Goal: Obtain resource: Obtain resource

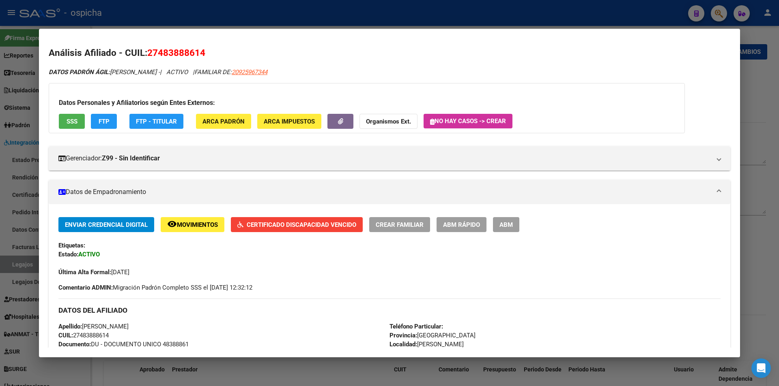
click at [414, 26] on div at bounding box center [389, 193] width 779 height 386
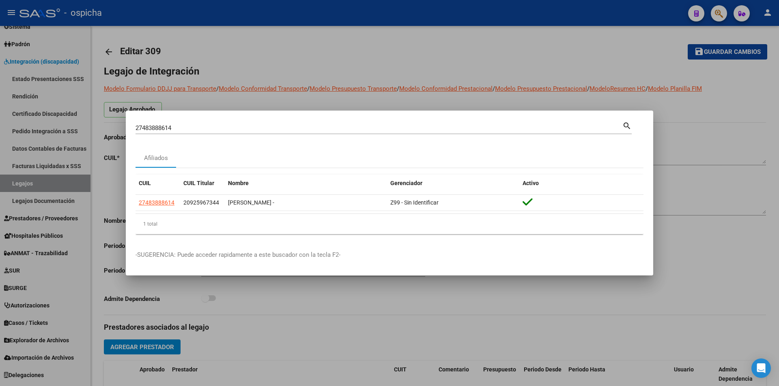
click at [744, 103] on div at bounding box center [389, 193] width 779 height 386
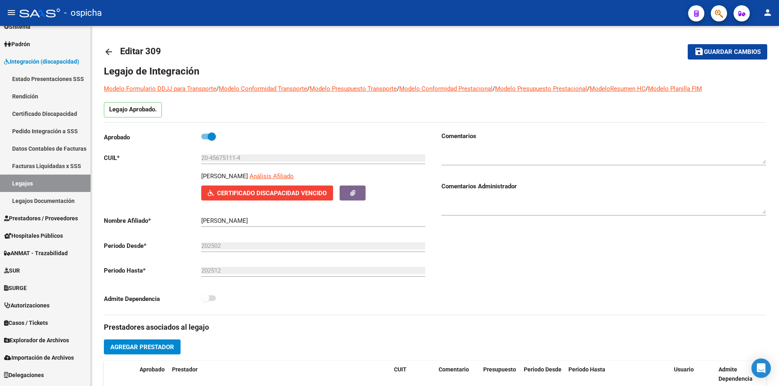
click at [717, 6] on span "button" at bounding box center [718, 13] width 8 height 17
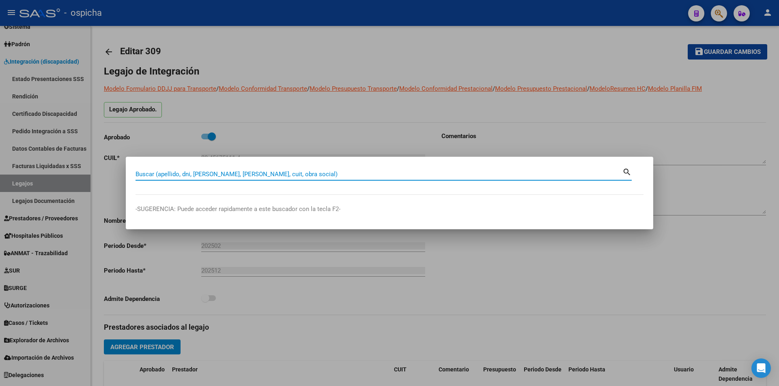
click at [372, 173] on input "Buscar (apellido, dni, [PERSON_NAME], [PERSON_NAME], cuit, obra social)" at bounding box center [378, 174] width 487 height 7
paste input "20379516492"
type input "20379516492"
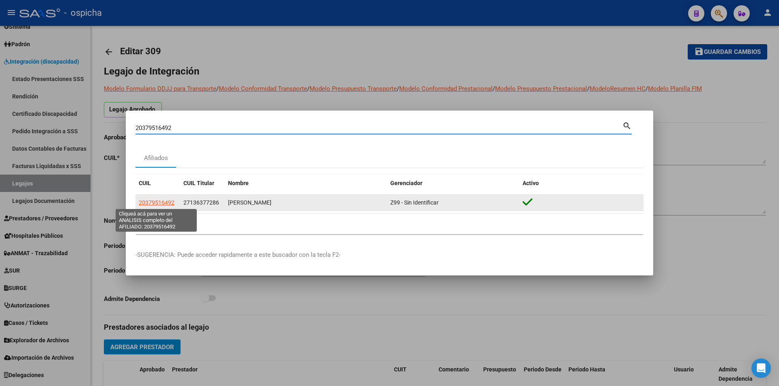
click at [163, 200] on span "20379516492" at bounding box center [157, 203] width 36 height 6
type textarea "20379516492"
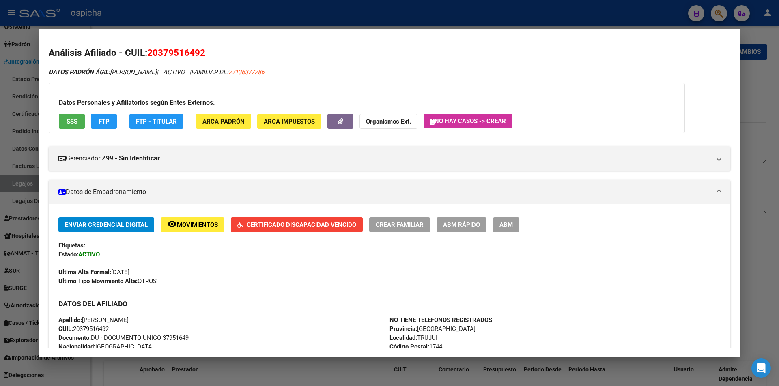
click at [294, 226] on span "Certificado Discapacidad Vencido" at bounding box center [301, 224] width 109 height 7
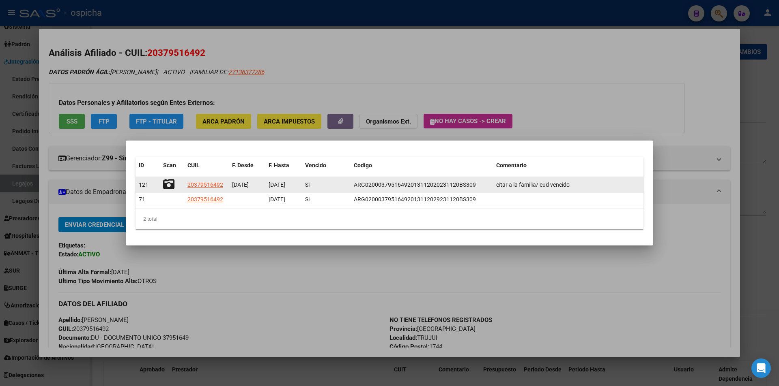
click at [170, 186] on icon at bounding box center [168, 184] width 11 height 11
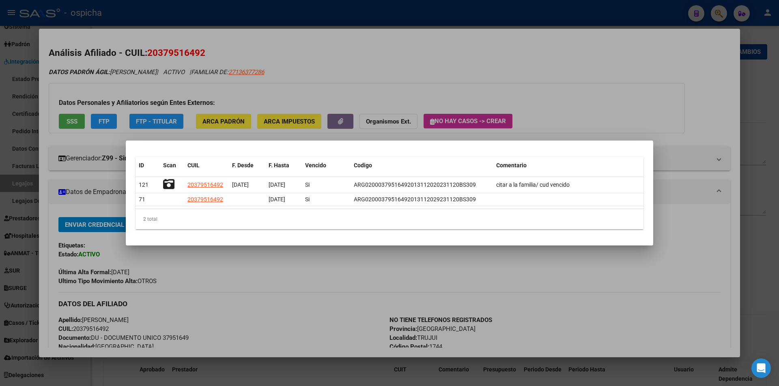
click at [356, 84] on div at bounding box center [389, 193] width 779 height 386
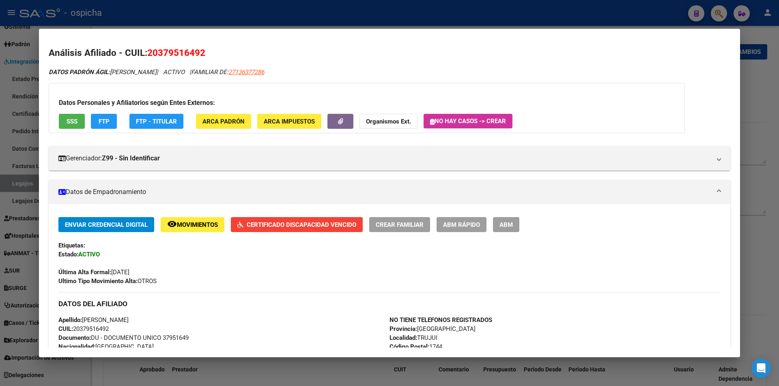
click at [605, 40] on mat-dialog-content "Análisis Afiliado - CUIL: 20379516492 DATOS PADRÓN ÁGIL: [PERSON_NAME] | ACTIVO…" at bounding box center [389, 193] width 701 height 309
click at [680, 7] on div at bounding box center [389, 193] width 779 height 386
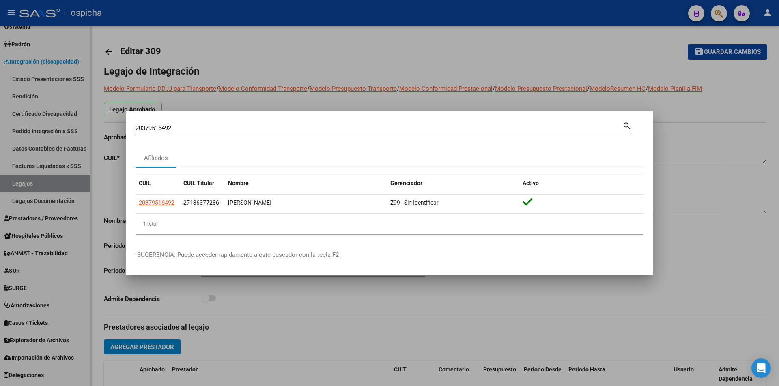
click at [717, 10] on div at bounding box center [389, 193] width 779 height 386
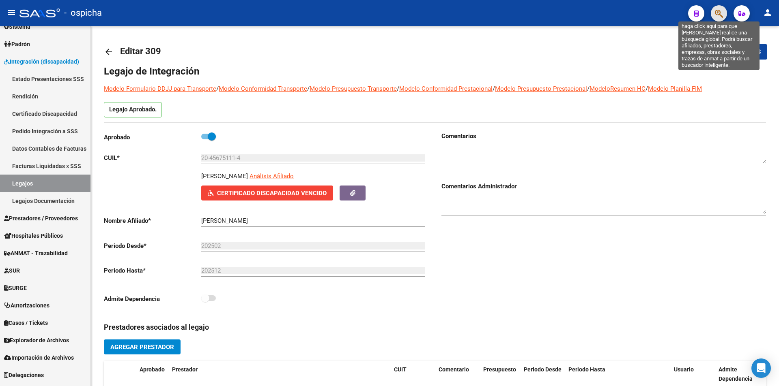
click at [717, 10] on icon "button" at bounding box center [718, 13] width 8 height 9
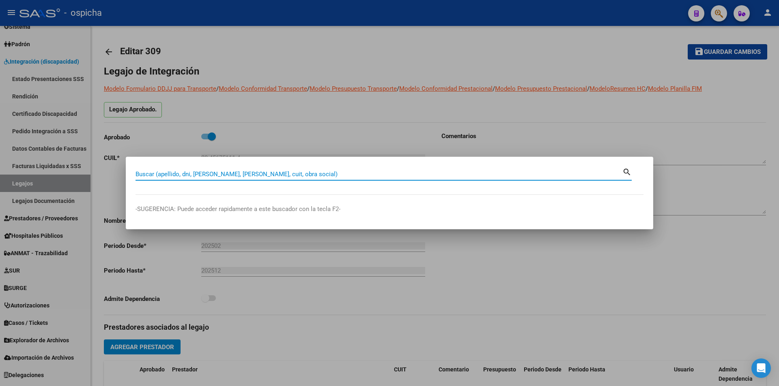
click at [382, 179] on div "Buscar (apellido, dni, [PERSON_NAME], [PERSON_NAME], cuit, obra social)" at bounding box center [378, 174] width 487 height 12
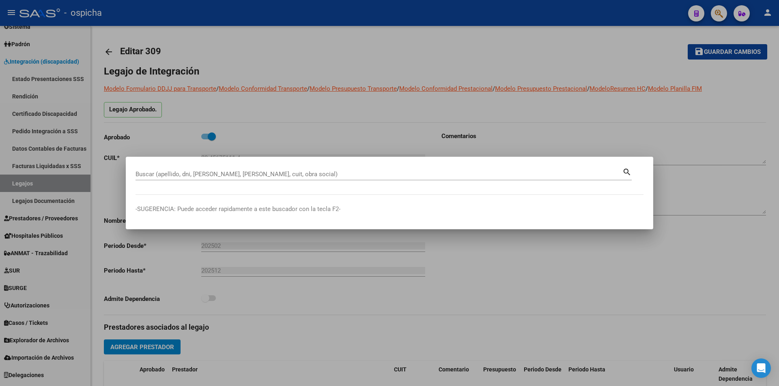
click at [425, 175] on div "Buscar (apellido, dni, [PERSON_NAME], [PERSON_NAME], cuit, obra social)" at bounding box center [378, 174] width 487 height 12
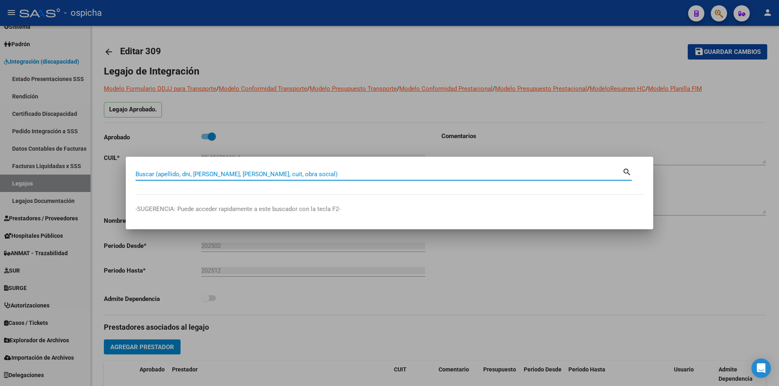
paste input "23360753549"
type input "23360753549"
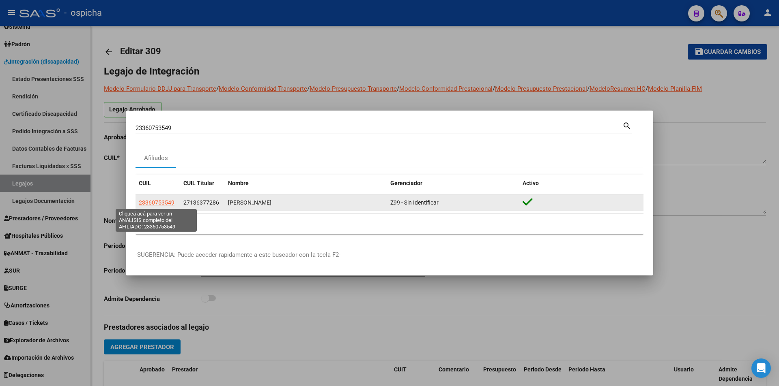
click at [154, 203] on span "23360753549" at bounding box center [157, 203] width 36 height 6
type textarea "23360753549"
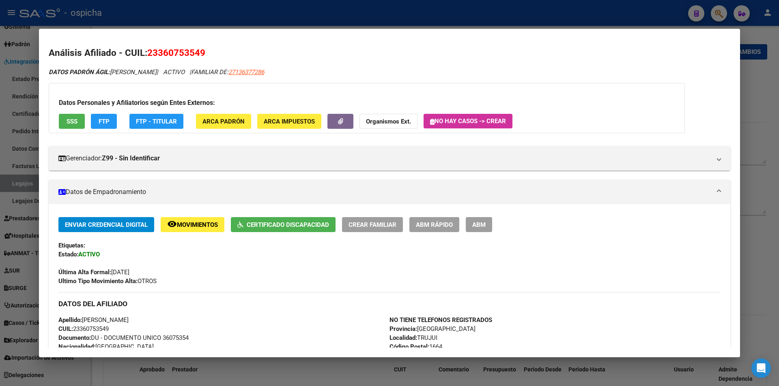
click at [294, 221] on span "Certificado Discapacidad" at bounding box center [288, 224] width 82 height 7
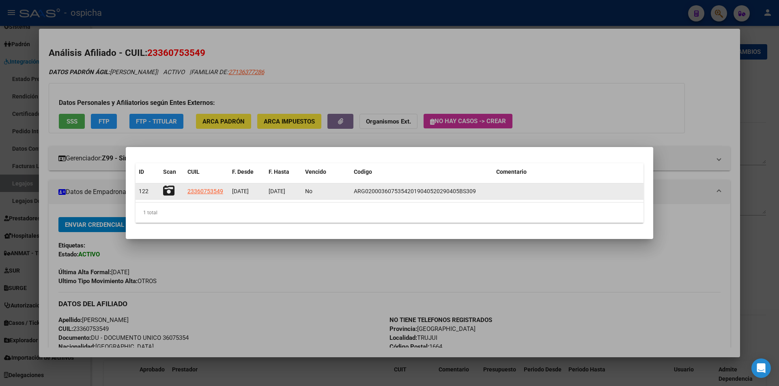
click at [174, 192] on icon at bounding box center [168, 190] width 11 height 11
